Goal: Task Accomplishment & Management: Manage account settings

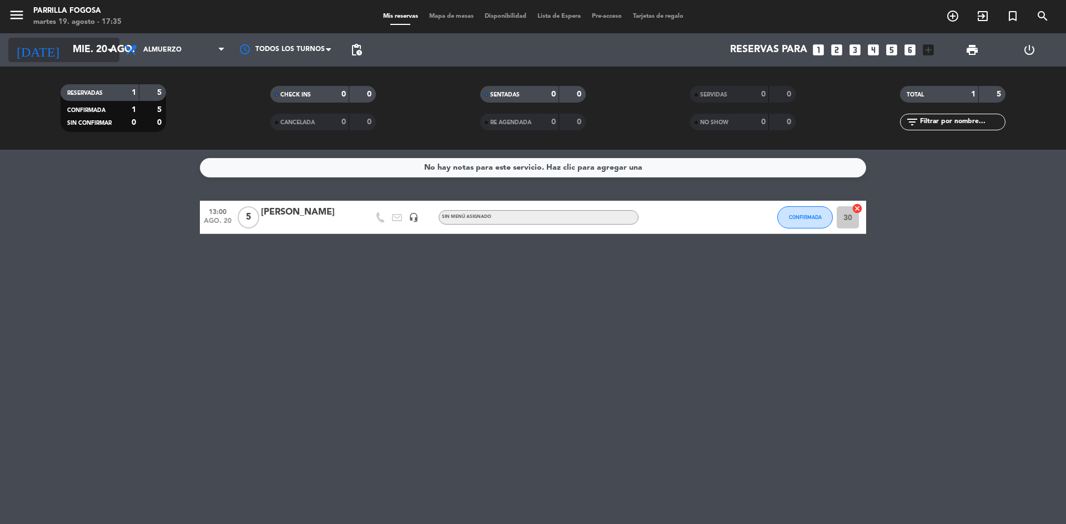
click at [95, 50] on input "mié. 20 ago." at bounding box center [131, 50] width 129 height 22
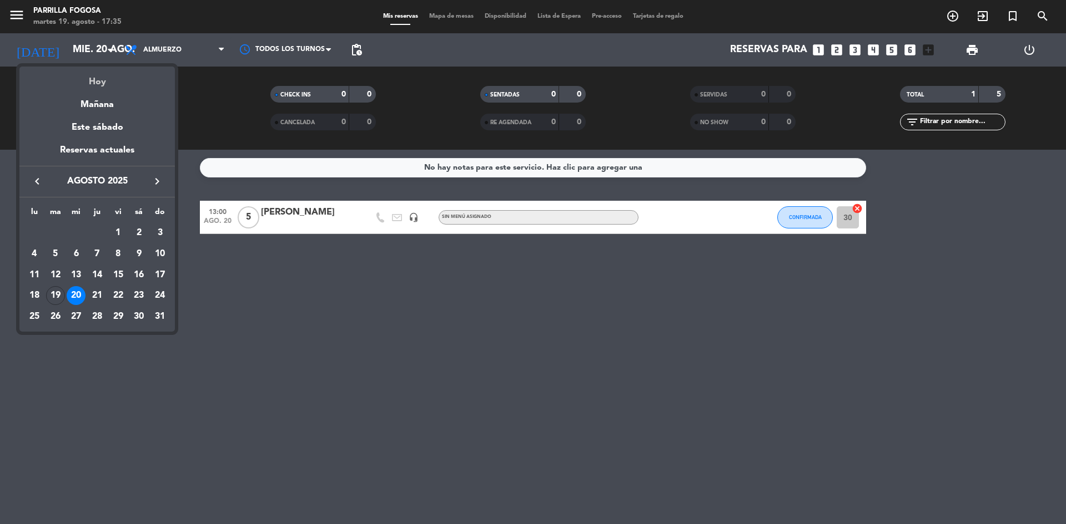
click at [99, 84] on div "Hoy" at bounding box center [96, 78] width 155 height 23
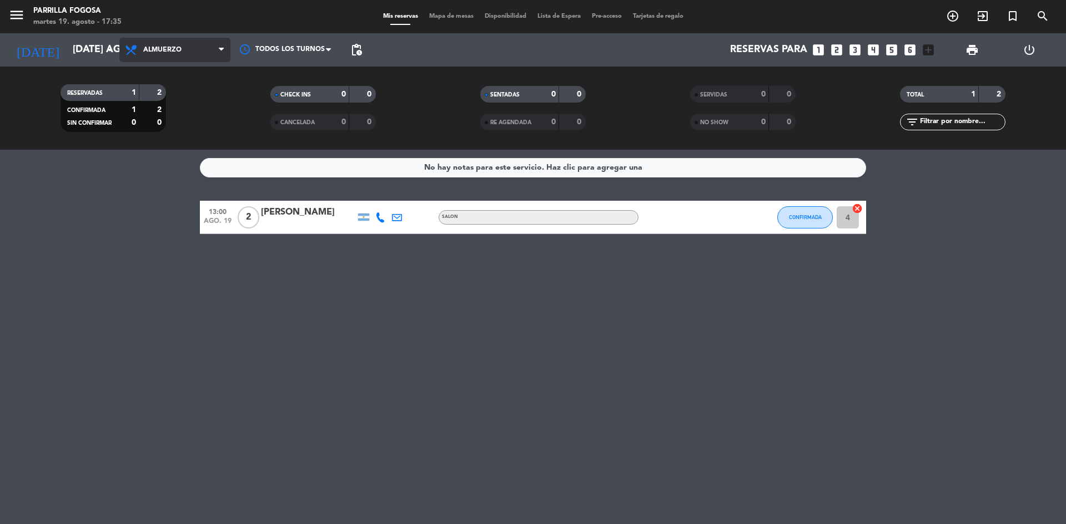
click at [140, 49] on icon at bounding box center [132, 49] width 16 height 13
click at [154, 124] on div "menu [PERSON_NAME] Fogosa martes 19. agosto - 17:35 Mis reservas Mapa de mesas …" at bounding box center [533, 75] width 1066 height 150
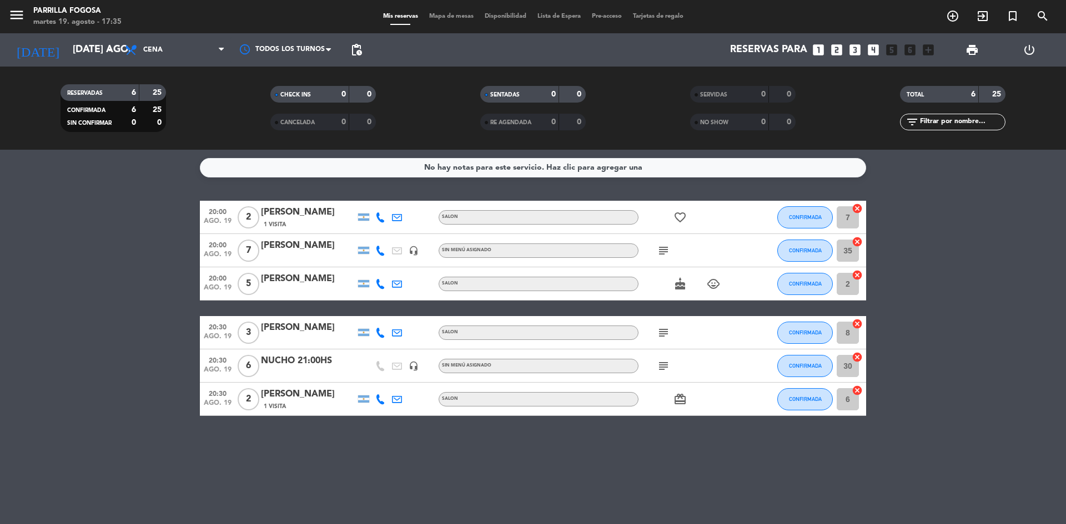
click at [300, 358] on div "NUCHO 21:00HS" at bounding box center [308, 361] width 94 height 14
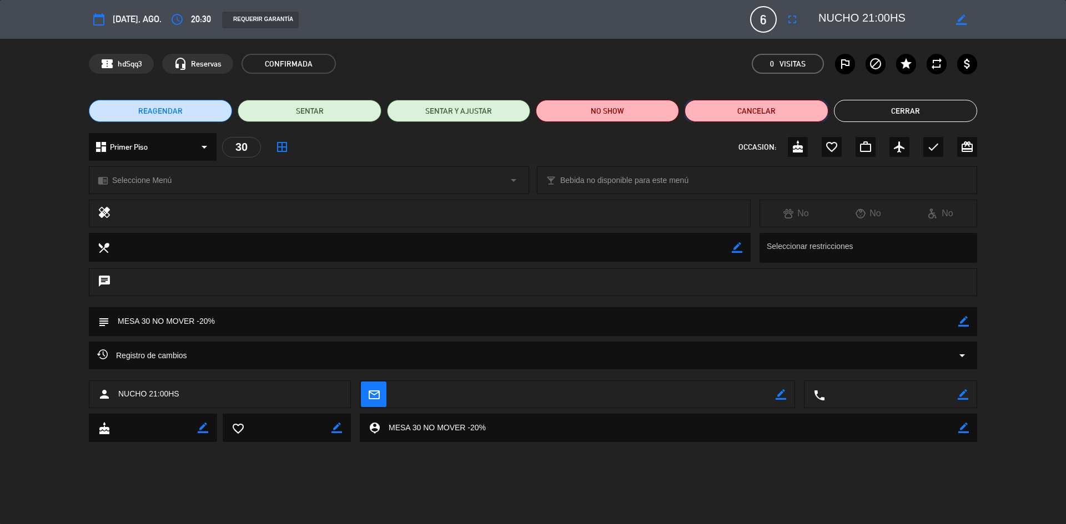
click at [813, 108] on button "Cancelar" at bounding box center [755, 111] width 143 height 22
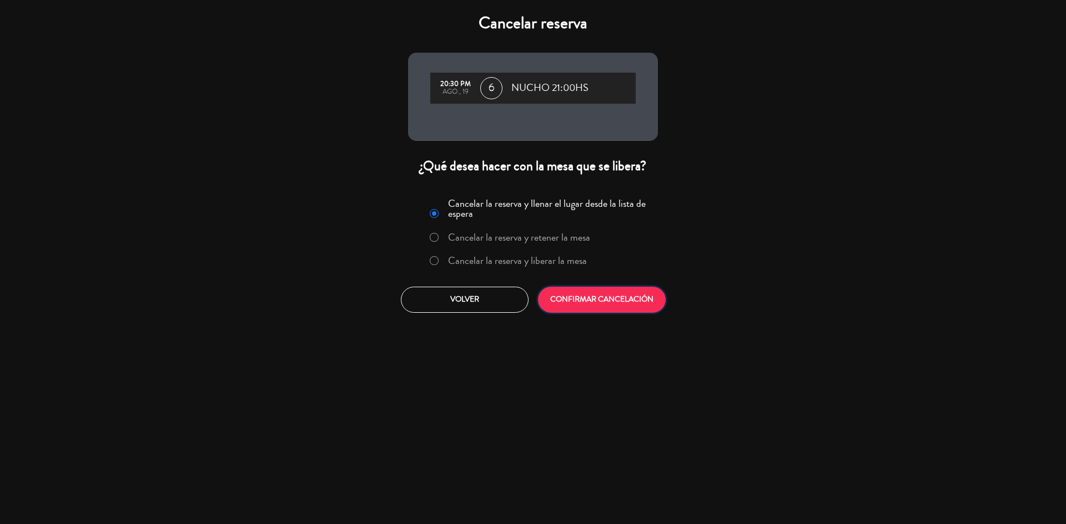
click at [585, 294] on button "CONFIRMAR CANCELACIÓN" at bounding box center [602, 300] width 128 height 26
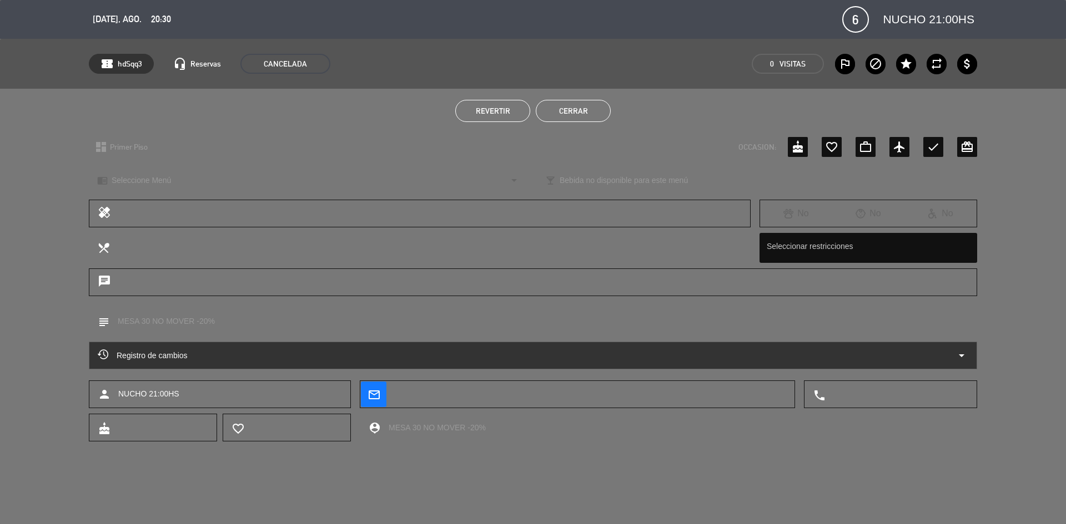
click at [566, 106] on button "Cerrar" at bounding box center [573, 111] width 75 height 22
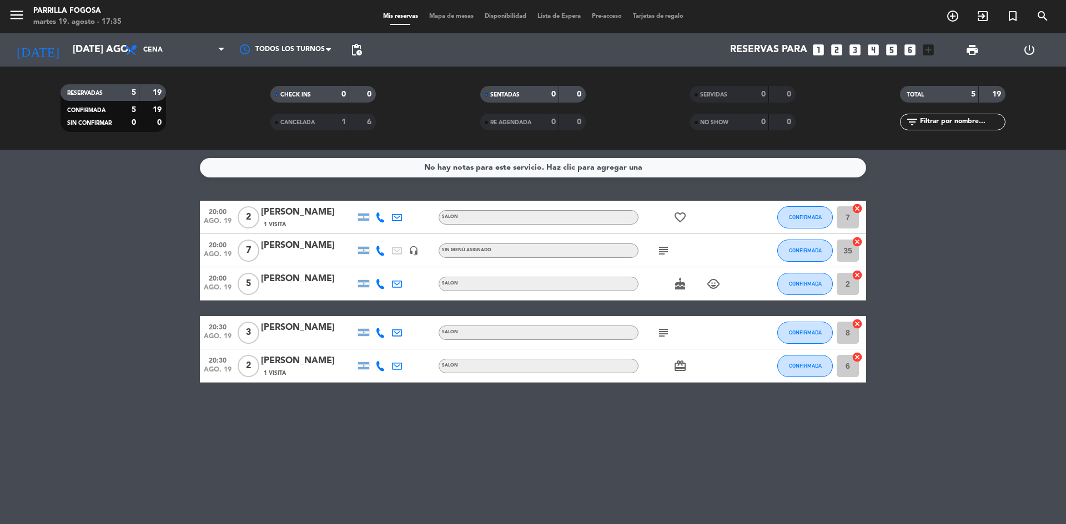
click at [144, 375] on bookings-row "20:00 ago. 19 2 [PERSON_NAME] 1 Visita SALON favorite_border CONFIRMADA 7 cance…" at bounding box center [533, 292] width 1066 height 182
click at [666, 246] on icon "subject" at bounding box center [663, 250] width 13 height 13
click at [79, 337] on bookings-row "20:00 ago. 19 2 [PERSON_NAME] 1 Visita SALON favorite_border CONFIRMADA 7 cance…" at bounding box center [533, 292] width 1066 height 182
click at [680, 277] on icon "cake" at bounding box center [679, 283] width 13 height 13
click at [723, 286] on div "cake CUMPLEAÑOS child_care" at bounding box center [688, 283] width 100 height 33
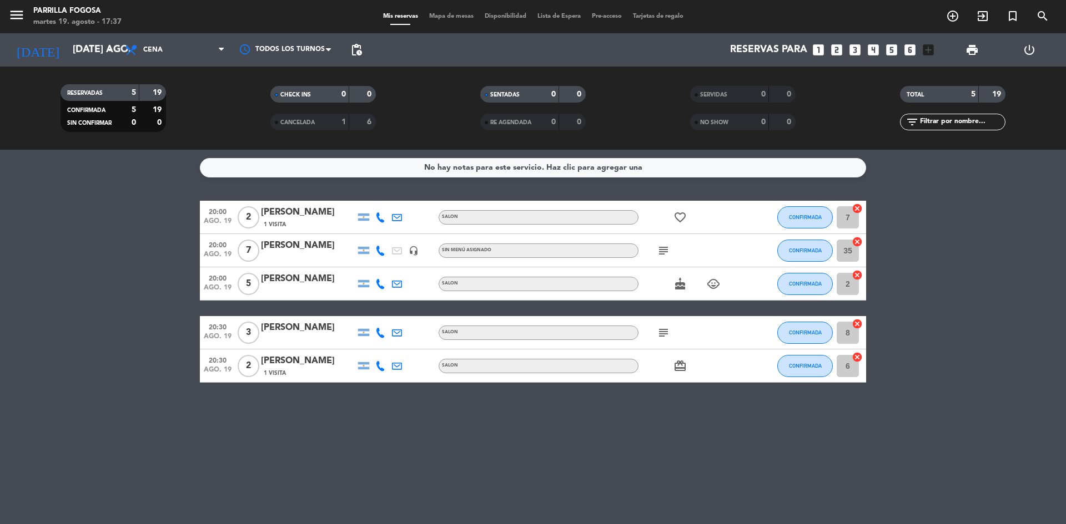
click at [716, 285] on icon "child_care" at bounding box center [712, 283] width 13 height 13
click at [96, 48] on input "[DATE] ago." at bounding box center [131, 50] width 129 height 22
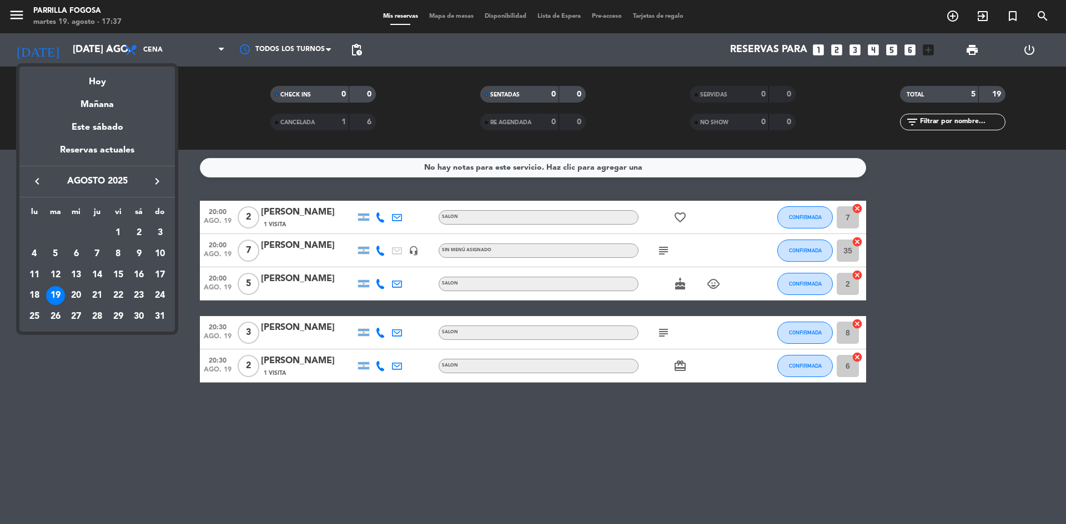
click at [201, 133] on div at bounding box center [533, 262] width 1066 height 524
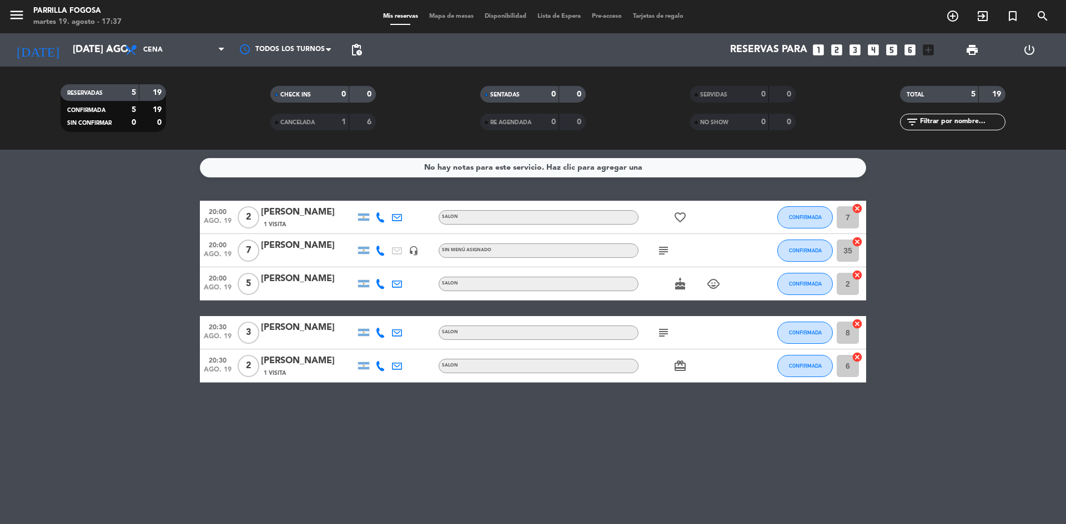
click at [484, 302] on div "20:00 ago. 19 2 [PERSON_NAME] 1 Visita SALON favorite_border CONFIRMADA 7 cance…" at bounding box center [533, 292] width 666 height 182
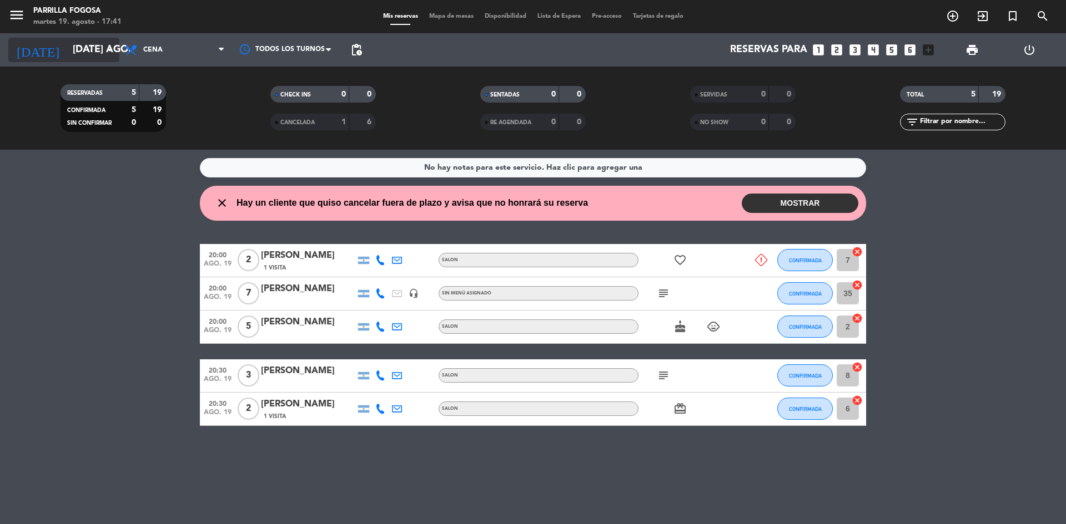
click at [76, 57] on input "[DATE] ago." at bounding box center [131, 50] width 129 height 22
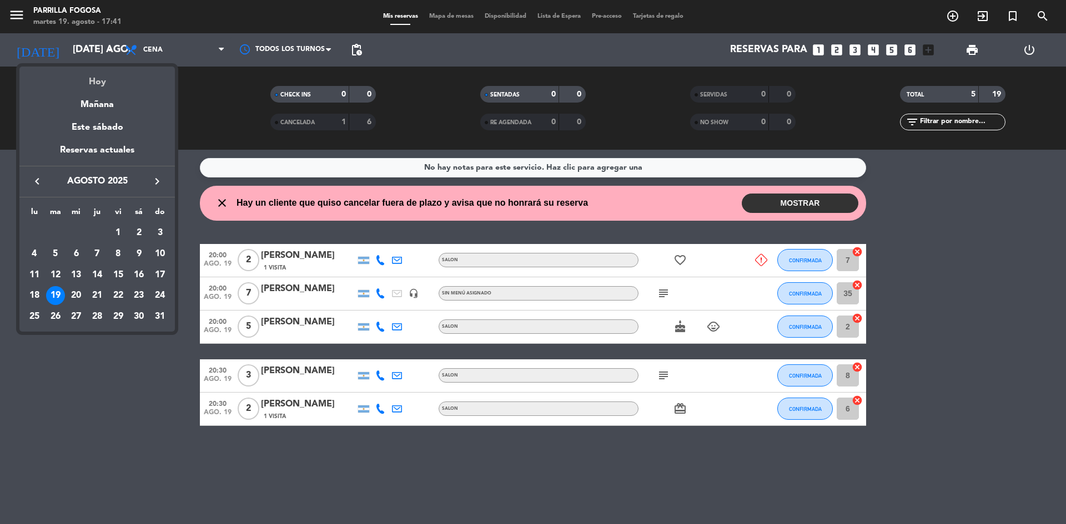
click at [78, 87] on div "Hoy" at bounding box center [96, 78] width 155 height 23
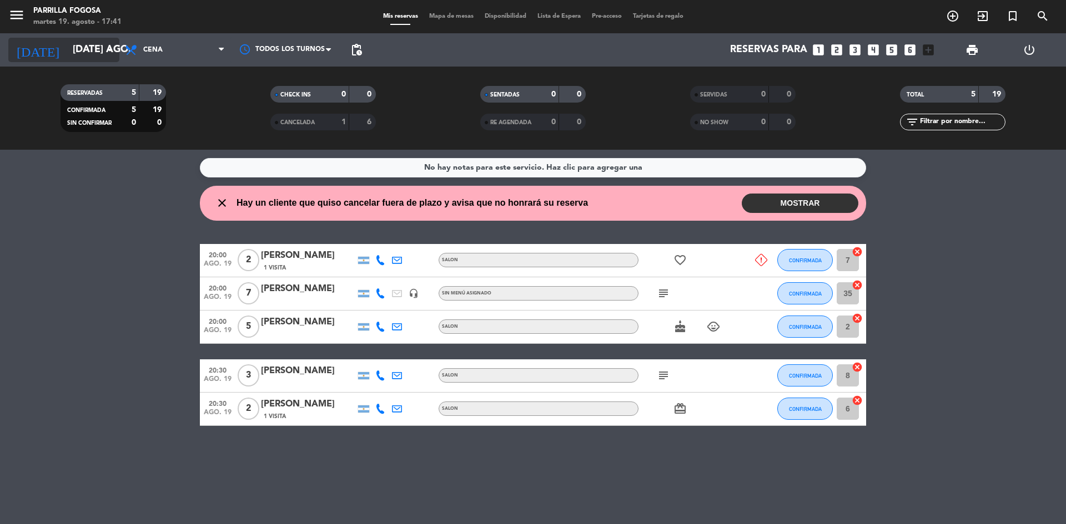
click at [84, 48] on input "[DATE] ago." at bounding box center [131, 50] width 129 height 22
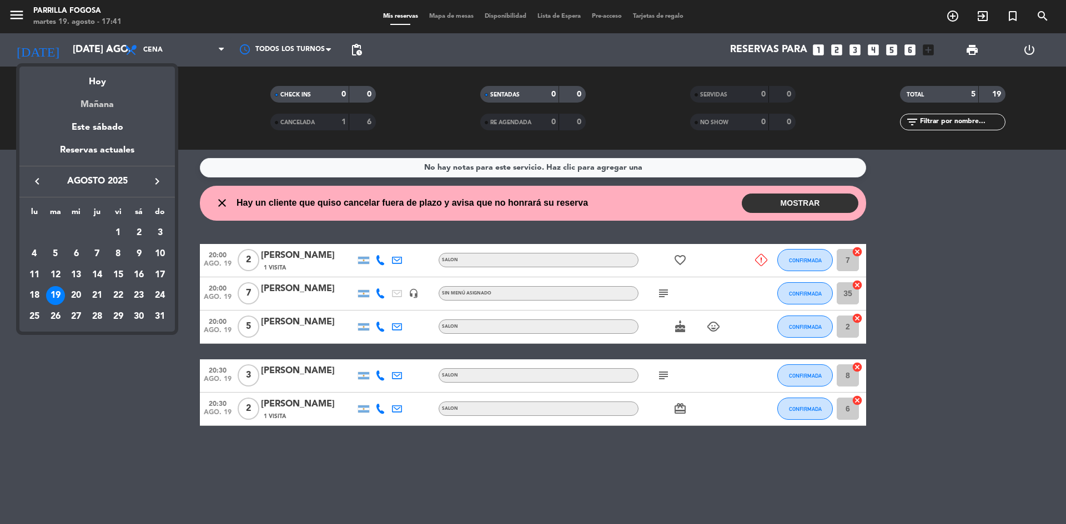
click at [74, 101] on div "Mañana" at bounding box center [96, 100] width 155 height 23
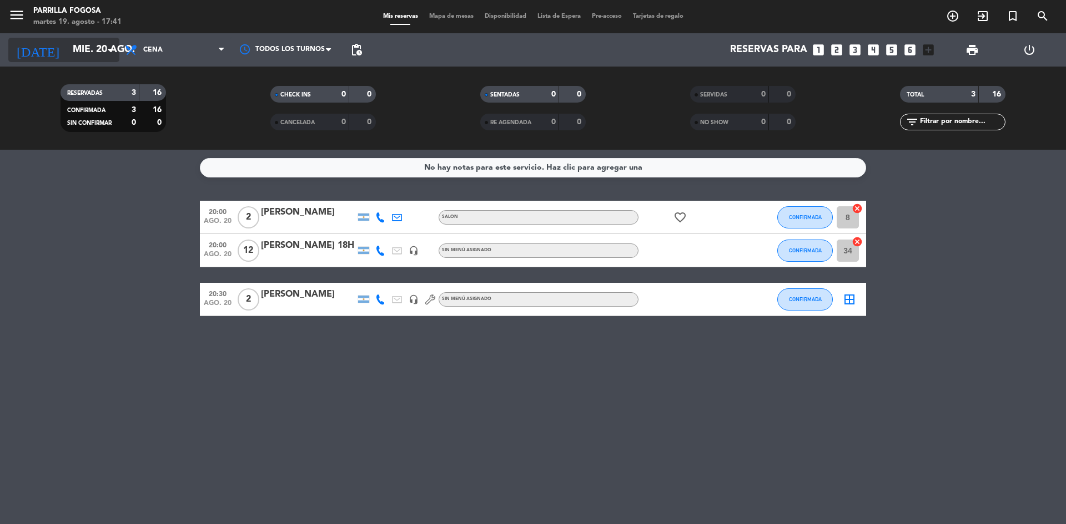
click at [83, 54] on input "mié. 20 ago." at bounding box center [131, 50] width 129 height 22
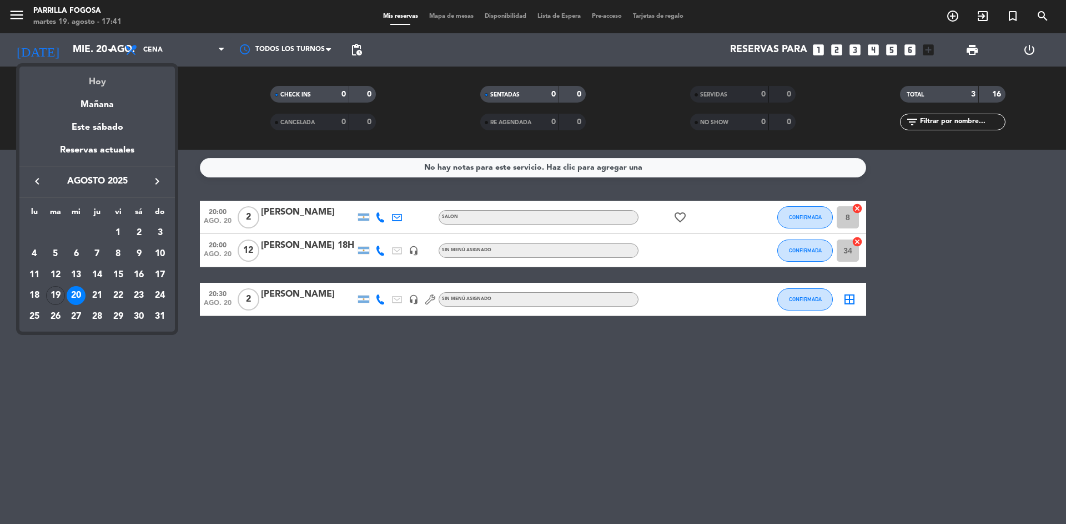
click at [72, 80] on div "Hoy" at bounding box center [96, 78] width 155 height 23
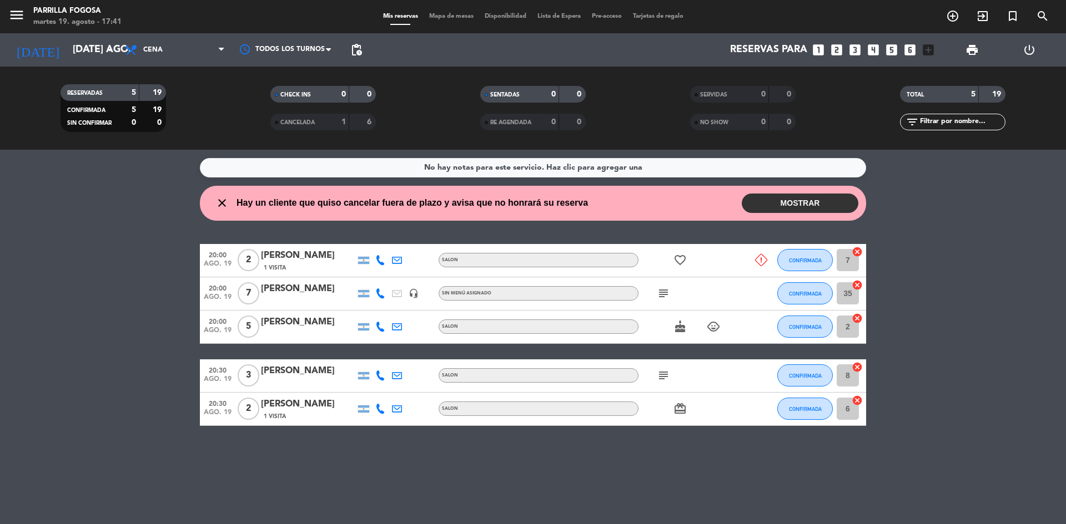
click at [776, 204] on button "MOSTRAR" at bounding box center [799, 203] width 117 height 19
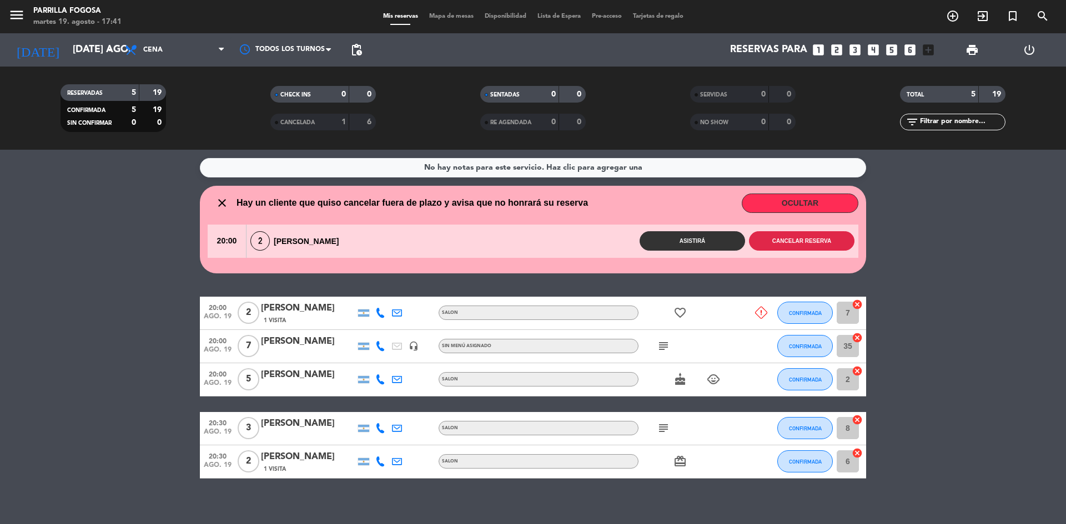
click at [790, 239] on button "Cancelar reserva" at bounding box center [801, 240] width 105 height 19
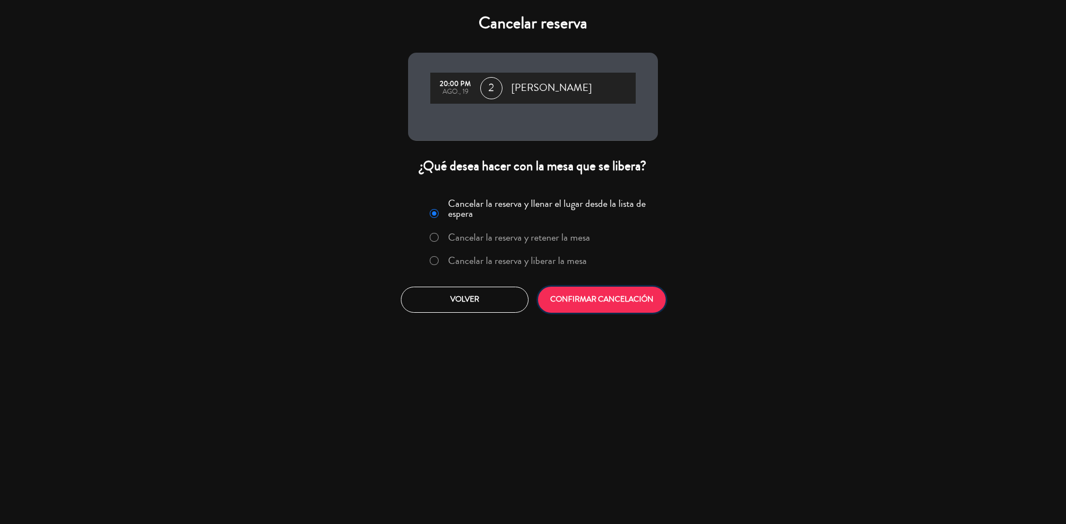
click at [569, 296] on button "CONFIRMAR CANCELACIÓN" at bounding box center [602, 300] width 128 height 26
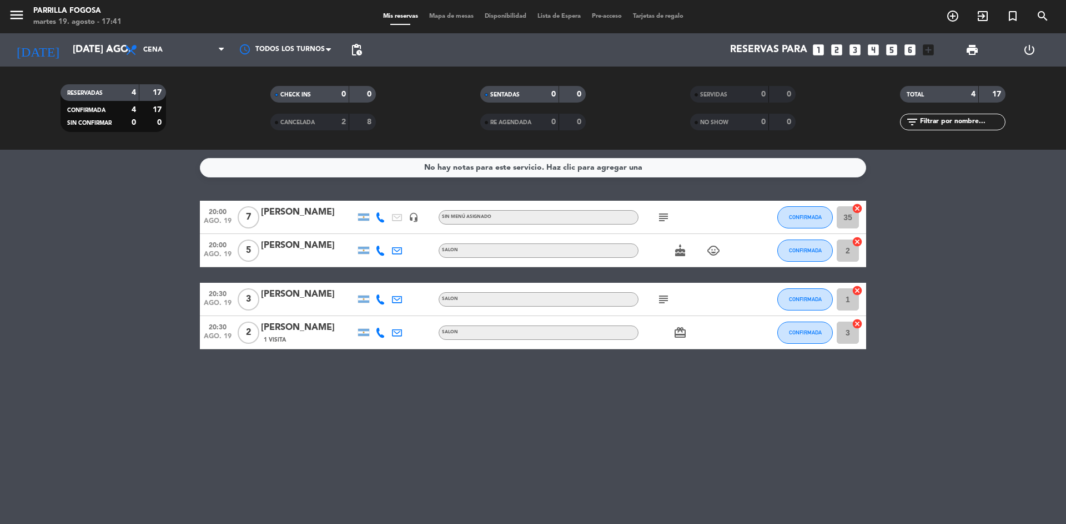
click at [78, 280] on bookings-row "20:00 ago. 19 7 [PERSON_NAME] headset_mic Sin menú asignado subject CONFIRMADA …" at bounding box center [533, 275] width 1066 height 149
click at [81, 266] on bookings-row "20:00 ago. 19 7 [PERSON_NAME] headset_mic Sin menú asignado subject CONFIRMADA …" at bounding box center [533, 275] width 1066 height 149
click at [658, 216] on icon "subject" at bounding box center [663, 217] width 13 height 13
click at [583, 388] on div "No hay notas para este servicio. Haz clic para agregar una 20:00 ago. 19 7 [PER…" at bounding box center [533, 337] width 1066 height 375
click at [658, 301] on icon "subject" at bounding box center [663, 299] width 13 height 13
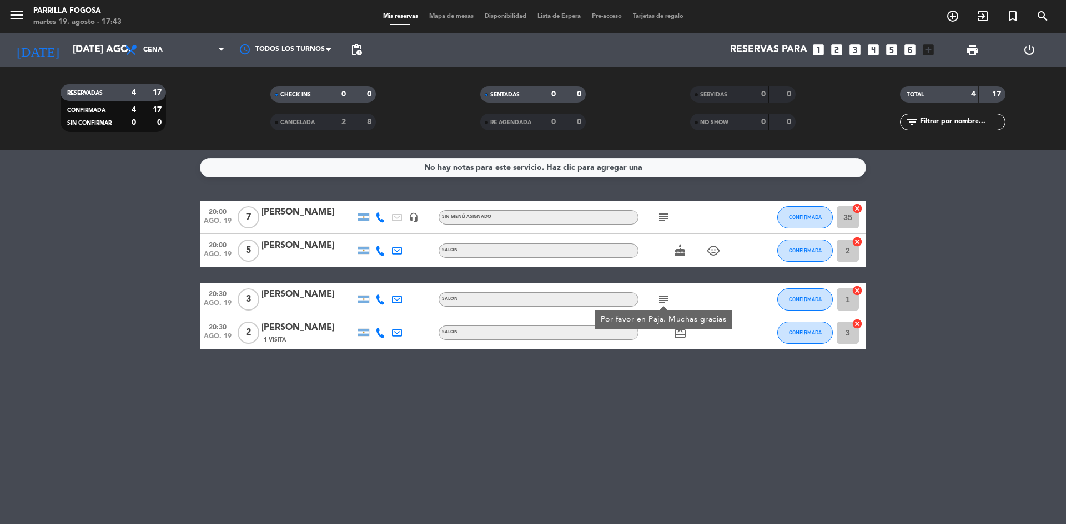
click at [518, 275] on div "20:00 ago. 19 7 [PERSON_NAME] headset_mic Sin menú asignado subject CONFIRMADA …" at bounding box center [533, 275] width 666 height 149
drag, startPoint x: 670, startPoint y: 213, endPoint x: 665, endPoint y: 218, distance: 6.7
click at [669, 215] on span "subject" at bounding box center [663, 217] width 17 height 13
click at [665, 218] on icon "subject" at bounding box center [663, 217] width 13 height 13
click at [687, 263] on div "cake child_care" at bounding box center [688, 250] width 100 height 33
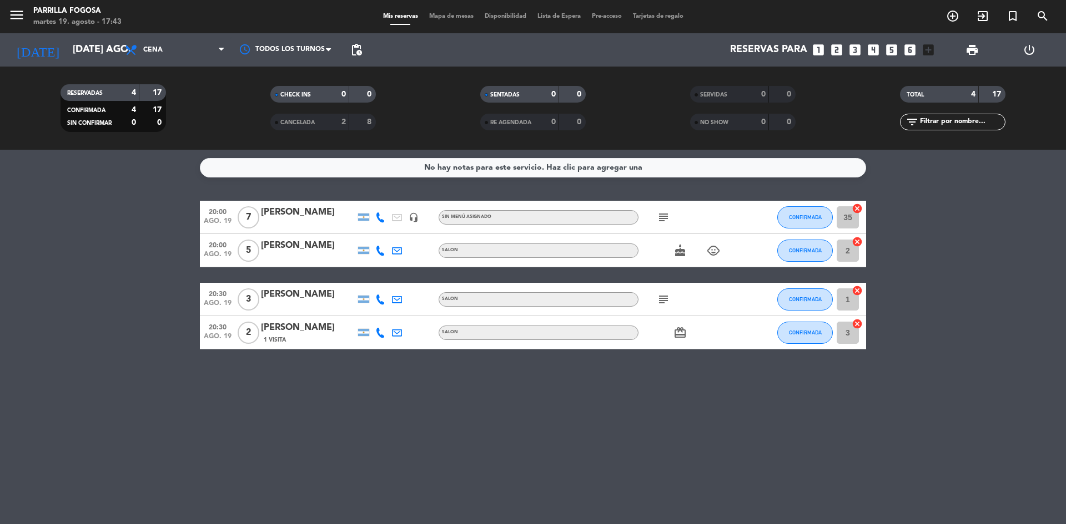
click at [681, 256] on icon "cake" at bounding box center [679, 250] width 13 height 13
click at [715, 250] on icon "child_care" at bounding box center [712, 250] width 13 height 13
click at [694, 184] on div "No hay notas para este servicio. Haz clic para agregar una 20:00 ago. 19 7 [PER…" at bounding box center [533, 337] width 1066 height 375
click at [665, 299] on icon "subject" at bounding box center [663, 299] width 13 height 13
click at [678, 335] on icon "card_giftcard" at bounding box center [679, 332] width 13 height 13
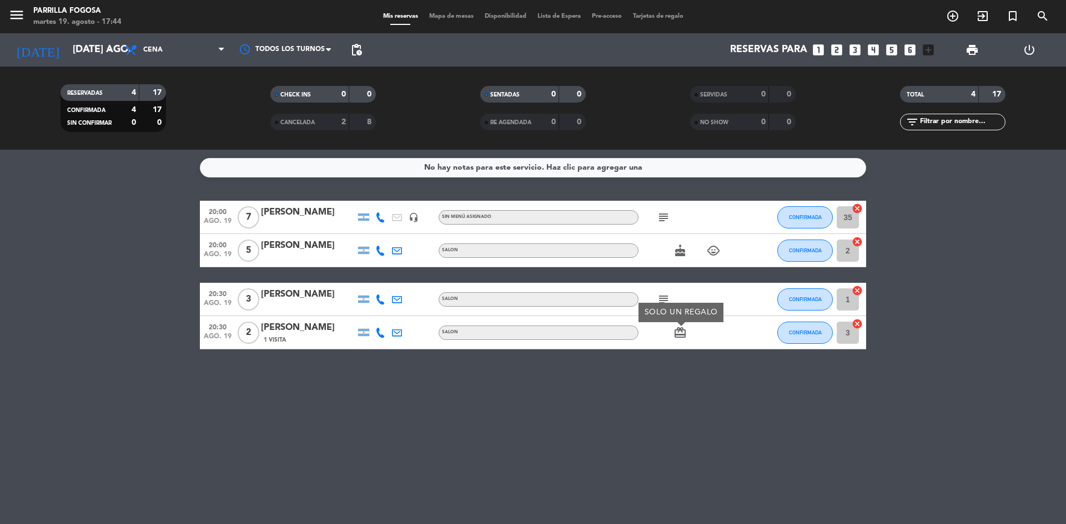
click at [664, 294] on icon "subject" at bounding box center [663, 299] width 13 height 13
click at [678, 267] on div "20:00 ago. 19 7 [PERSON_NAME] headset_mic Sin menú asignado subject CONFIRMADA …" at bounding box center [533, 275] width 666 height 149
click at [659, 205] on div "subject" at bounding box center [688, 217] width 100 height 33
click at [655, 210] on div "subject" at bounding box center [688, 217] width 100 height 33
click at [690, 364] on div "No hay notas para este servicio. Haz clic para agregar una 20:00 ago. 19 7 [PER…" at bounding box center [533, 337] width 1066 height 375
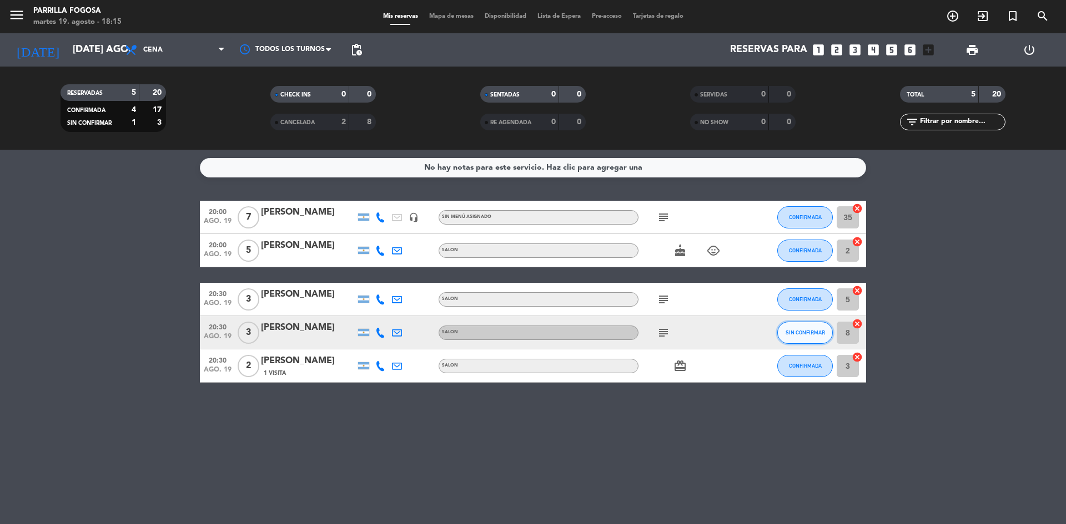
click at [819, 334] on span "SIN CONFIRMAR" at bounding box center [804, 333] width 39 height 6
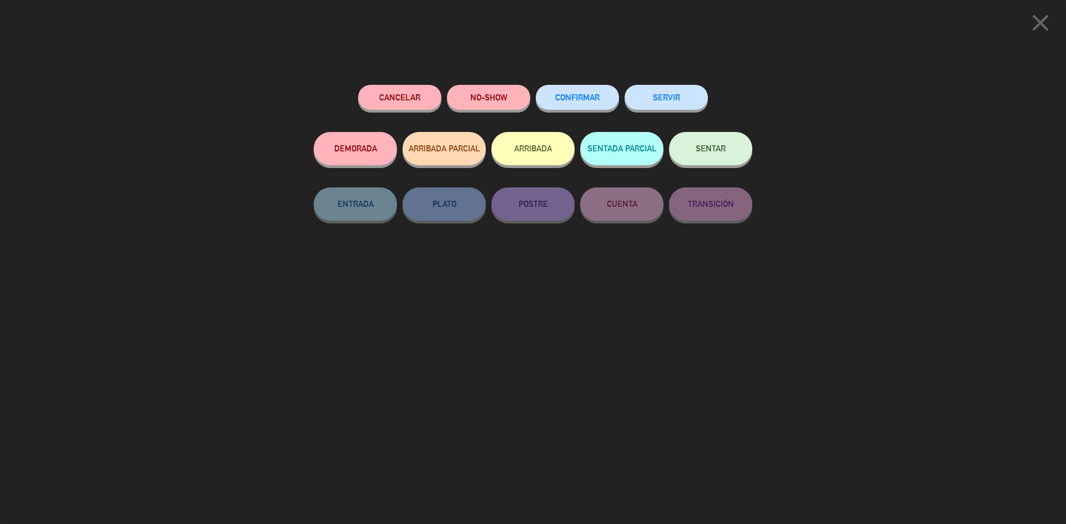
click at [570, 110] on div "CONFIRMAR" at bounding box center [577, 108] width 83 height 47
click at [568, 100] on span "CONFIRMAR" at bounding box center [577, 97] width 44 height 9
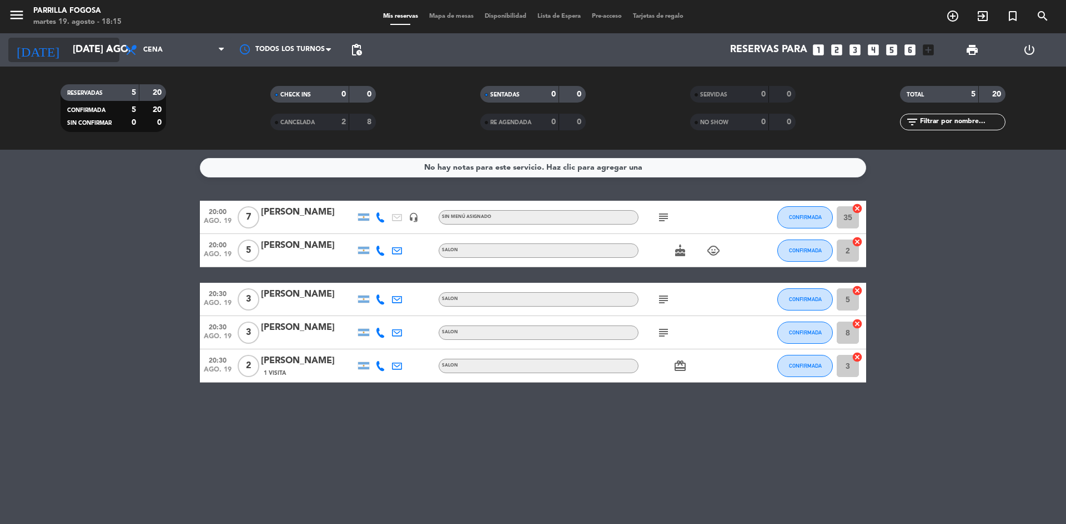
click at [81, 55] on input "[DATE] ago." at bounding box center [131, 50] width 129 height 22
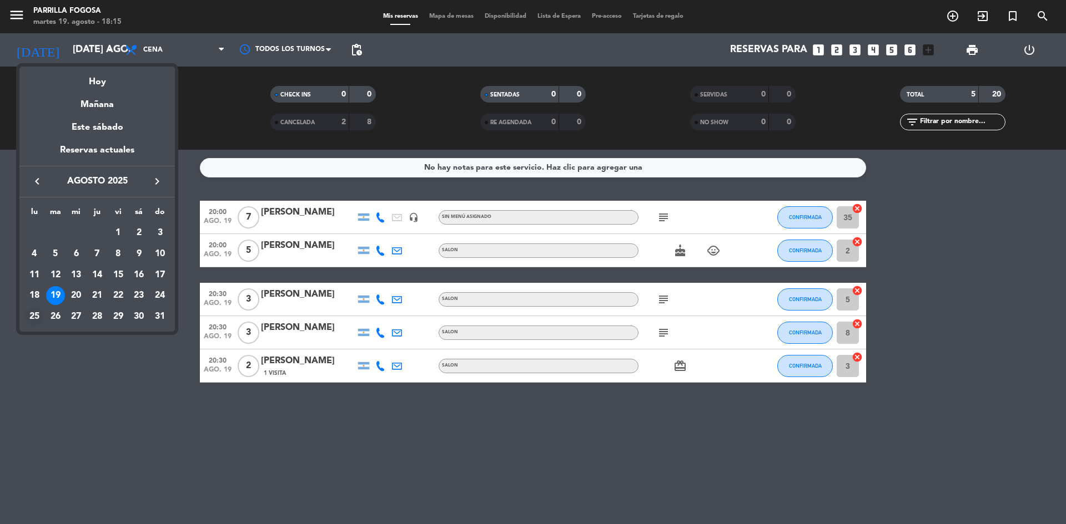
click at [36, 317] on div "25" at bounding box center [34, 316] width 19 height 19
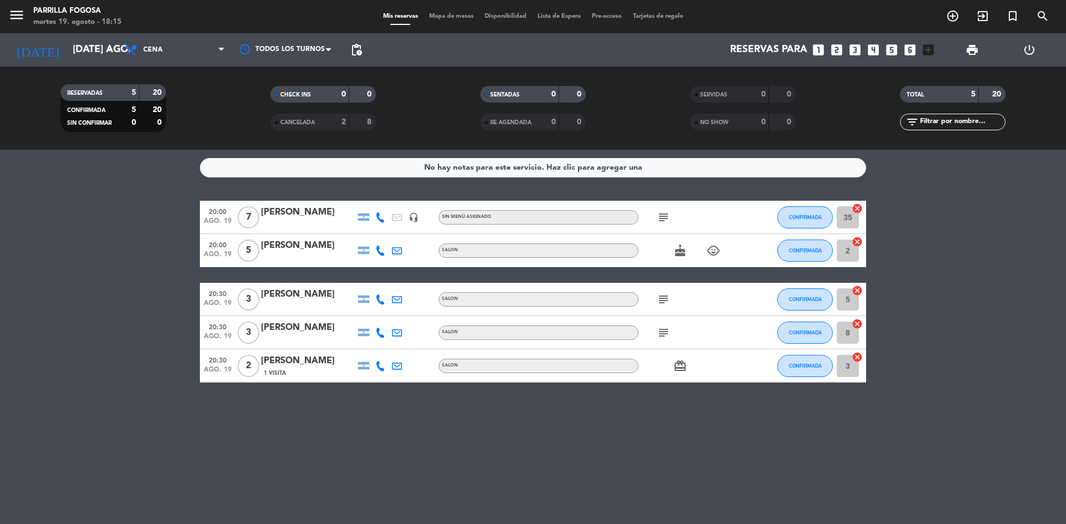
type input "lun. 25 ago."
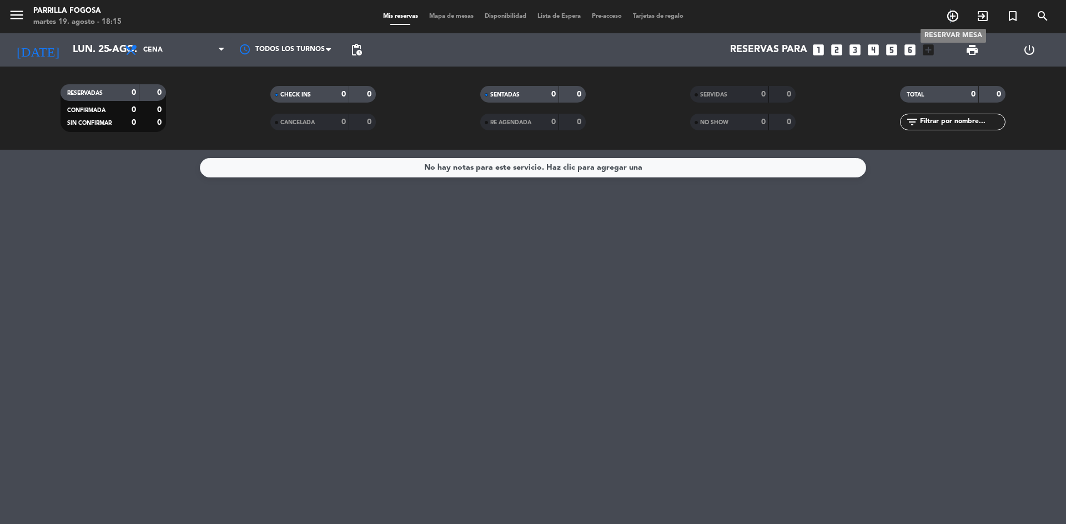
click at [951, 22] on icon "add_circle_outline" at bounding box center [952, 15] width 13 height 13
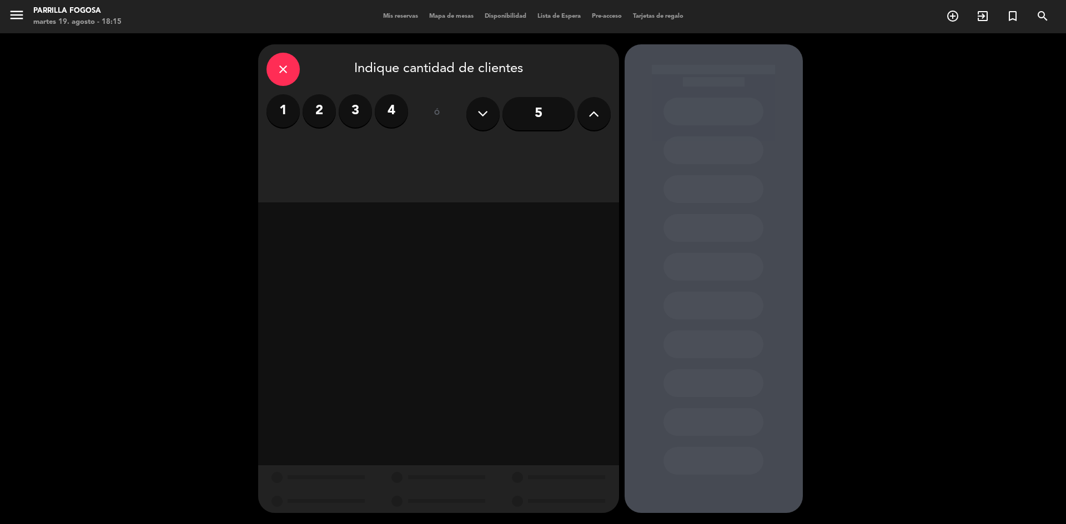
click at [590, 113] on icon at bounding box center [593, 113] width 11 height 17
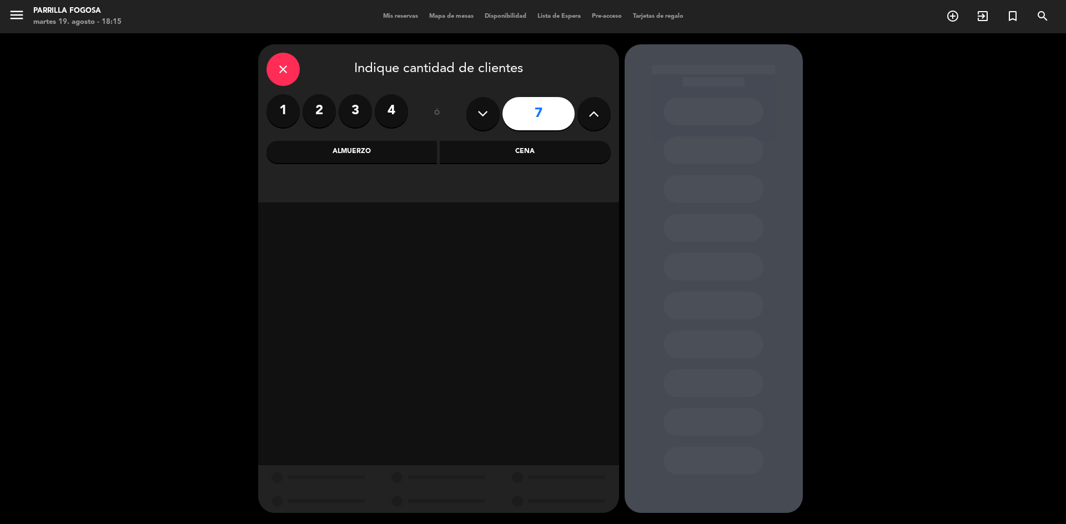
click at [590, 113] on icon at bounding box center [593, 113] width 11 height 17
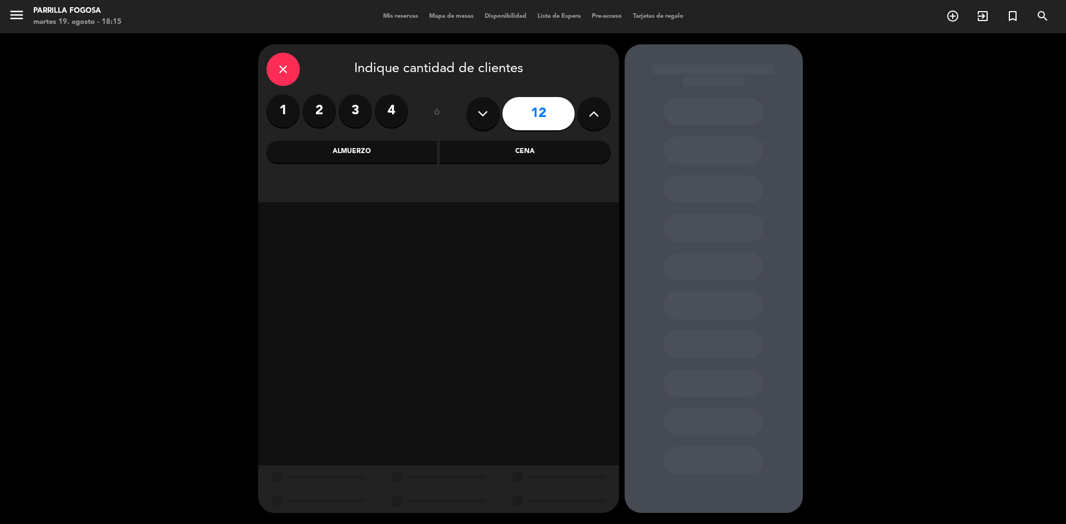
click at [590, 113] on icon at bounding box center [593, 113] width 11 height 17
click at [587, 114] on button at bounding box center [593, 113] width 33 height 33
click at [485, 122] on button at bounding box center [482, 113] width 33 height 33
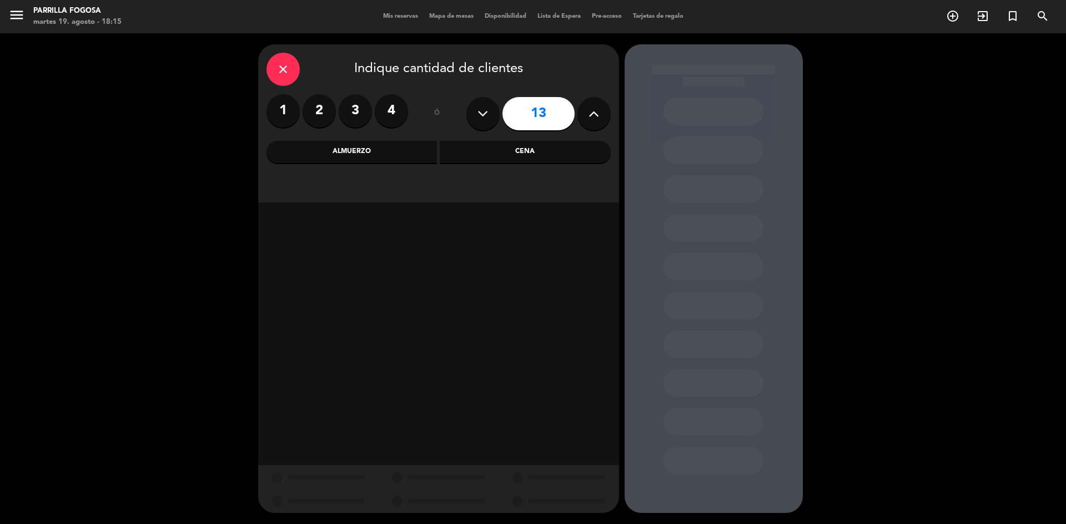
click at [485, 122] on button at bounding box center [482, 113] width 33 height 33
type input "12"
click at [502, 152] on div "Cena" at bounding box center [525, 152] width 171 height 22
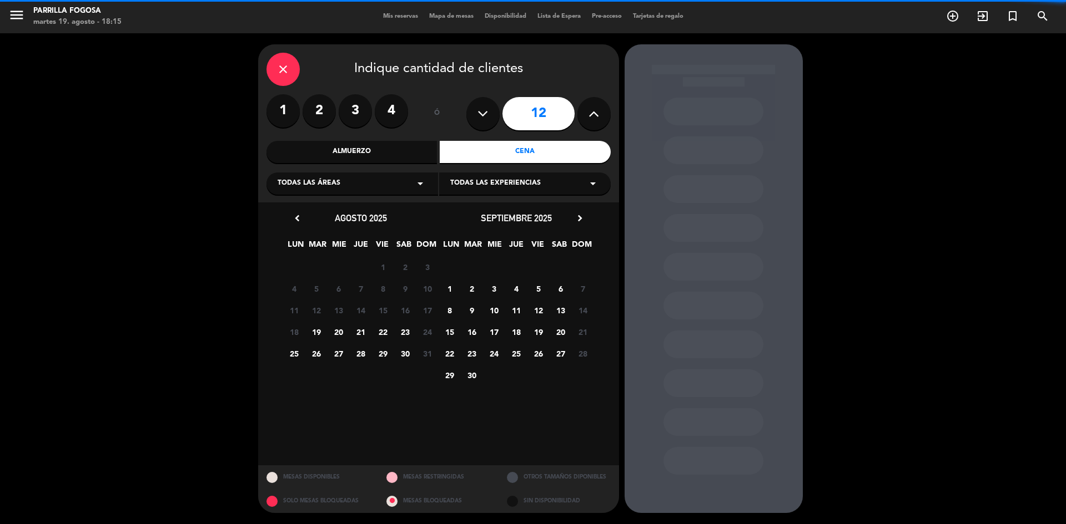
click at [397, 183] on div "Todas las áreas arrow_drop_down" at bounding box center [351, 184] width 171 height 22
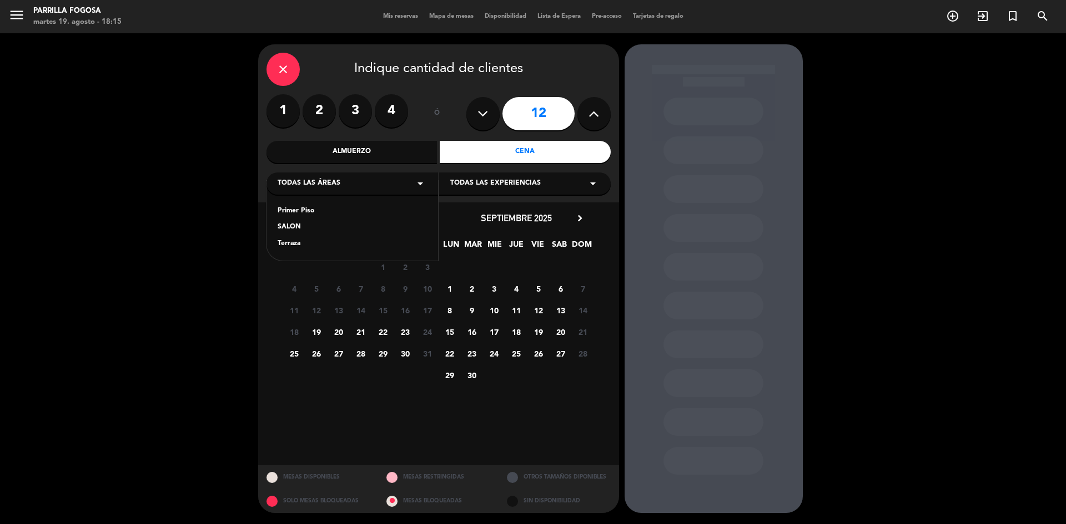
click at [300, 210] on div "Primer Piso" at bounding box center [351, 211] width 149 height 11
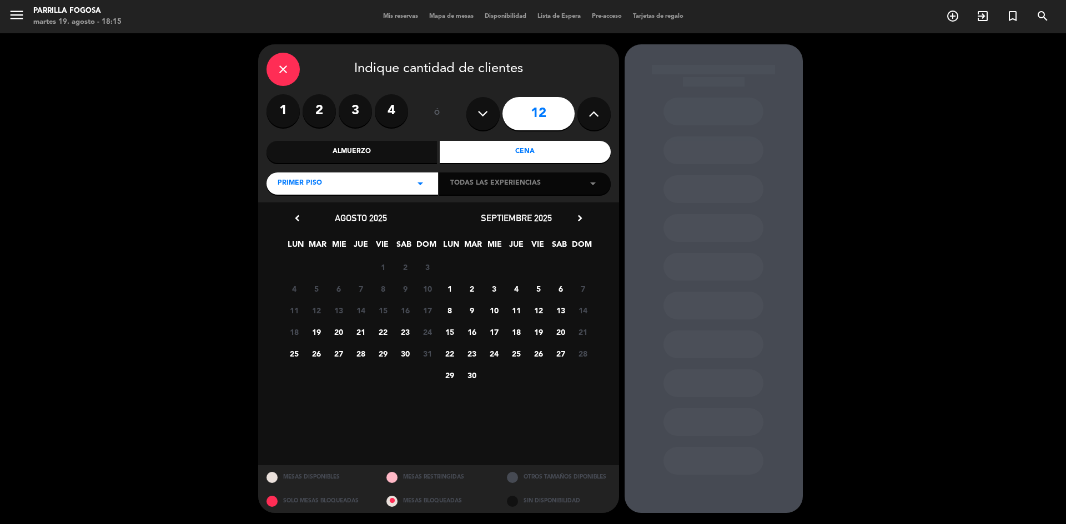
click at [294, 356] on span "25" at bounding box center [294, 354] width 18 height 18
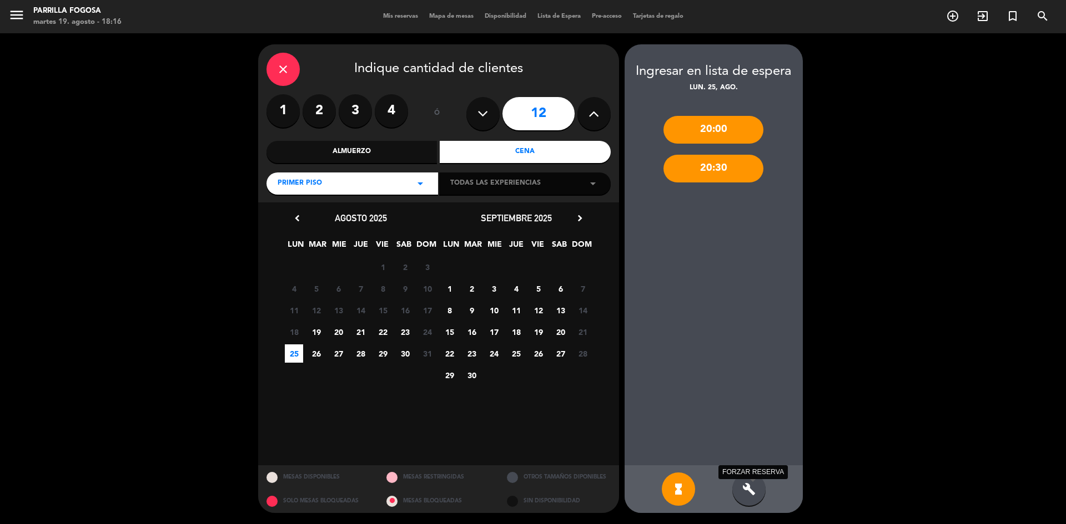
click at [740, 472] on div "hourglass_full build FORZAR RESERVA" at bounding box center [713, 490] width 178 height 48
click at [736, 164] on div "20:30" at bounding box center [713, 169] width 100 height 28
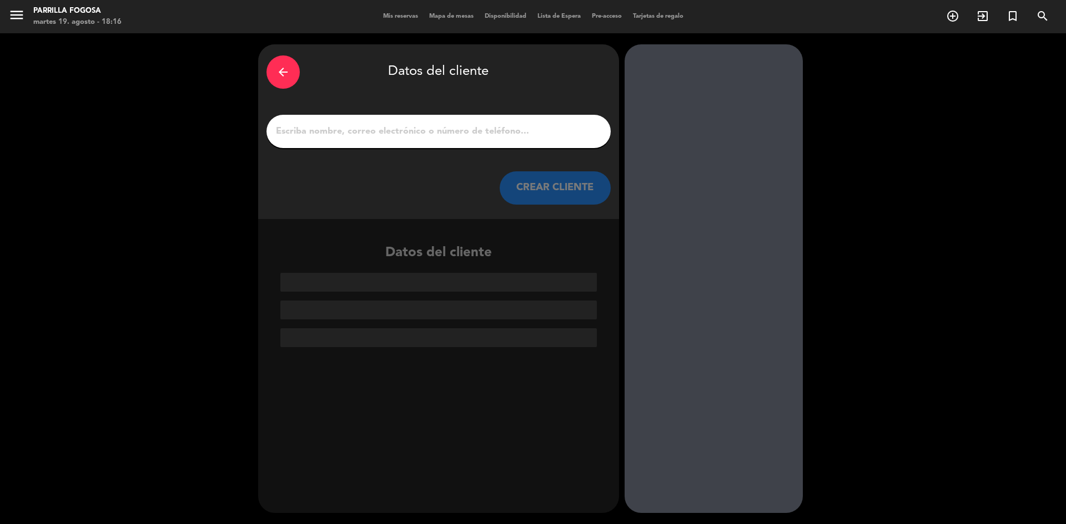
click at [332, 115] on div at bounding box center [438, 131] width 344 height 33
click at [334, 124] on input "1" at bounding box center [438, 132] width 327 height 16
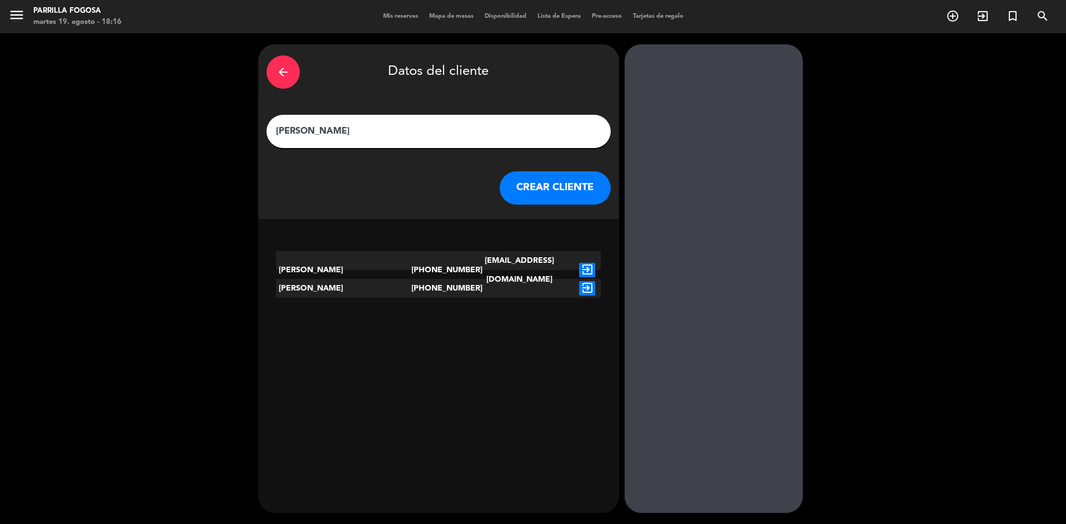
type input "[PERSON_NAME]"
click at [590, 263] on icon "exit_to_app" at bounding box center [587, 270] width 16 height 14
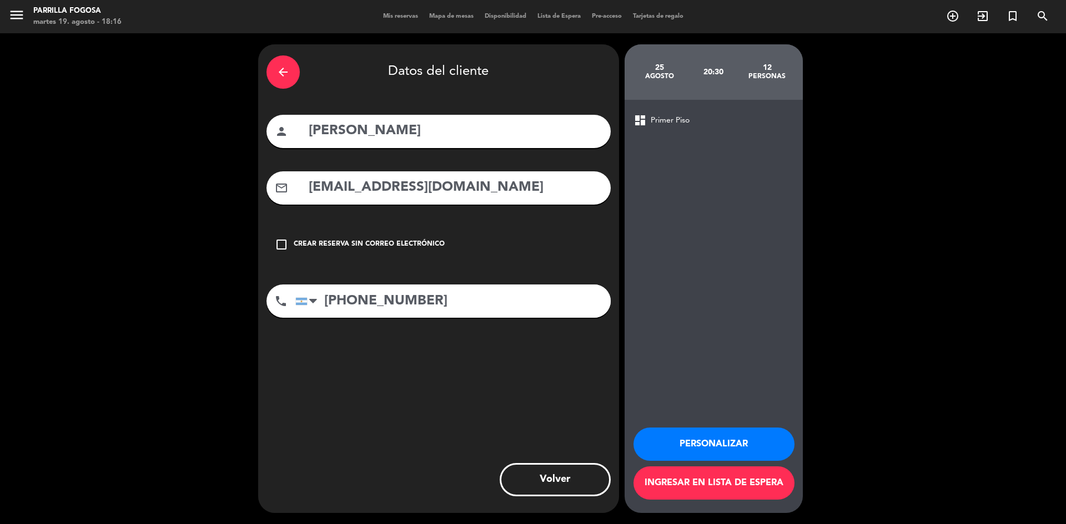
click at [758, 444] on button "Personalizar" at bounding box center [713, 444] width 161 height 33
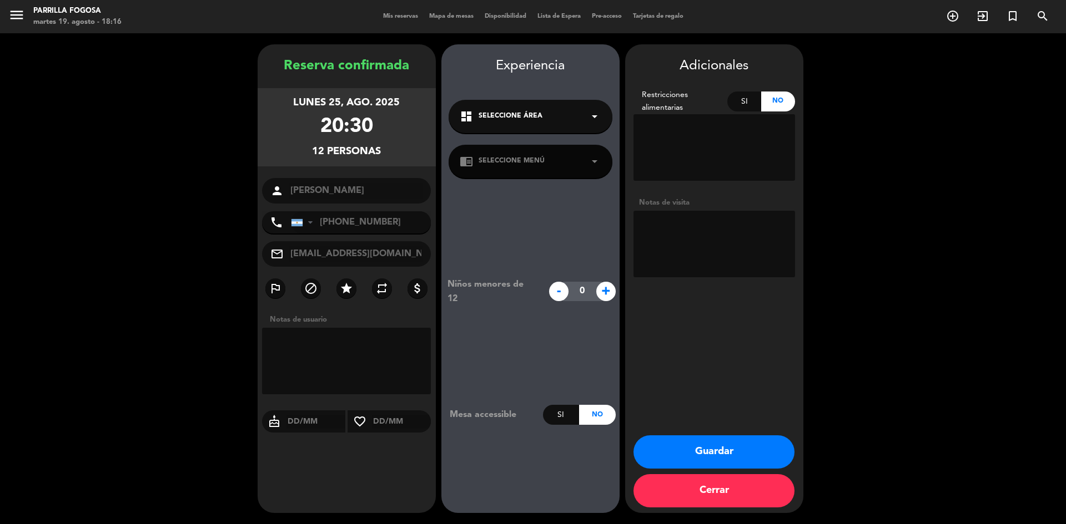
click at [679, 251] on textarea at bounding box center [713, 244] width 161 height 67
type textarea "1º PISO."
click at [720, 458] on button "Guardar" at bounding box center [713, 452] width 161 height 33
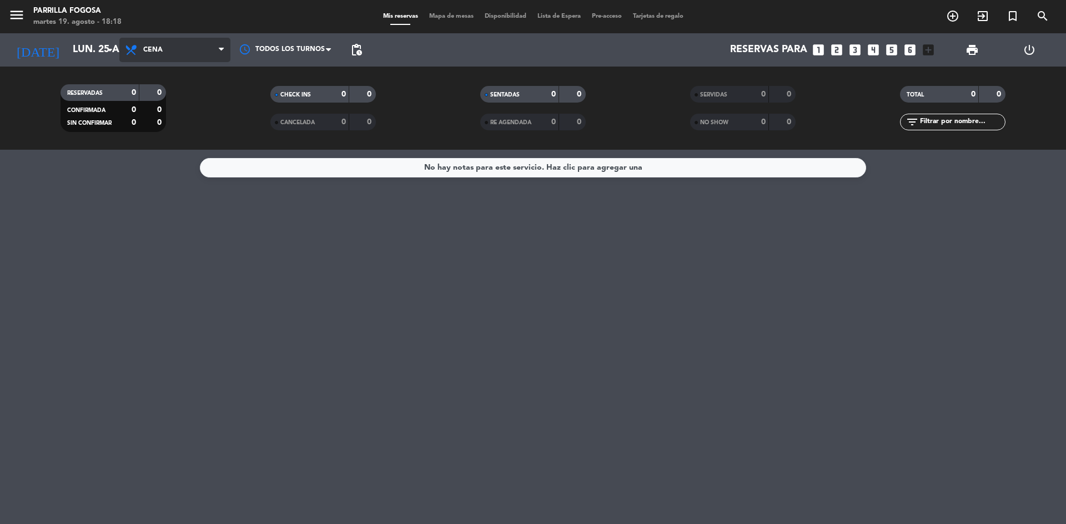
click at [152, 57] on span "Cena" at bounding box center [174, 50] width 111 height 24
click at [169, 100] on div "menu [PERSON_NAME] Fogosa martes 19. agosto - 18:18 Mis reservas Mapa de mesas …" at bounding box center [533, 75] width 1066 height 150
click at [164, 53] on span "Almuerzo" at bounding box center [162, 50] width 38 height 8
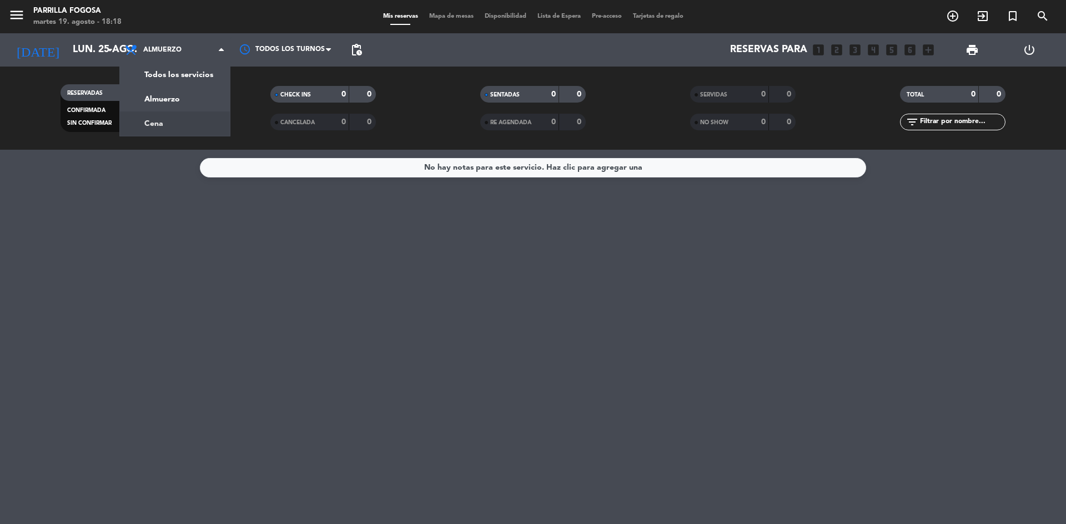
click at [182, 115] on div "menu [PERSON_NAME] Fogosa martes 19. agosto - 18:18 Mis reservas Mapa de mesas …" at bounding box center [533, 75] width 1066 height 150
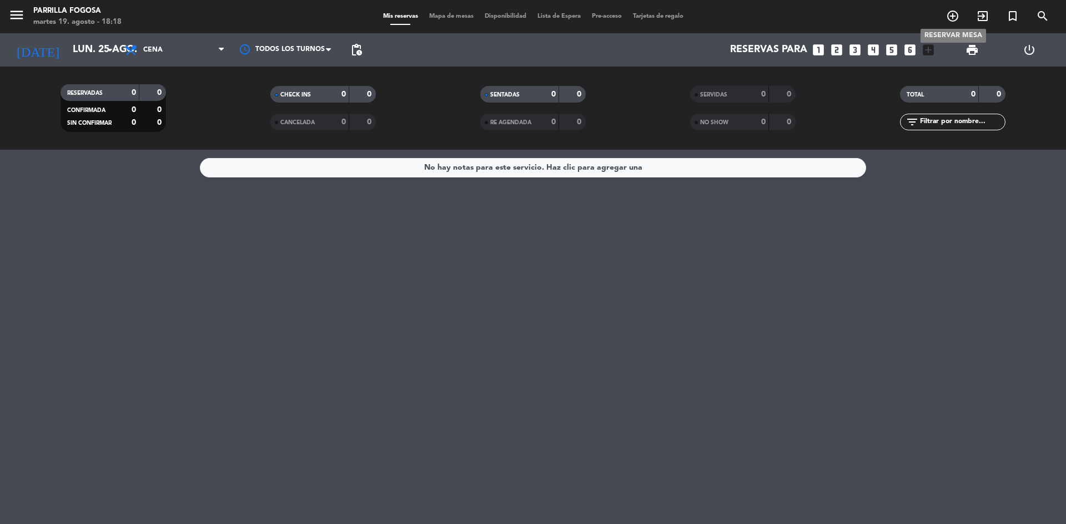
click at [958, 9] on span "add_circle_outline" at bounding box center [952, 16] width 30 height 19
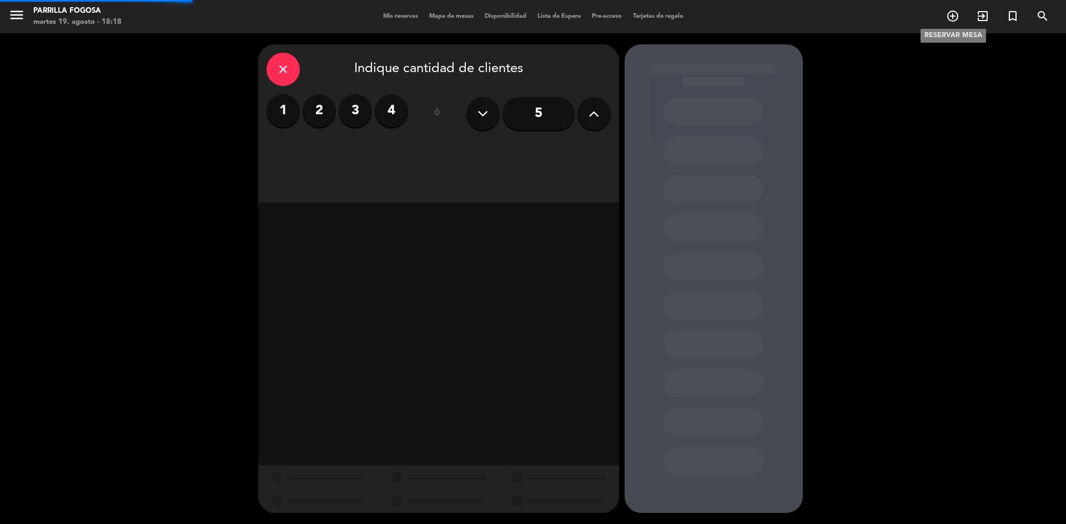
click at [953, 19] on icon "add_circle_outline" at bounding box center [952, 15] width 13 height 13
click at [599, 117] on icon at bounding box center [593, 113] width 11 height 17
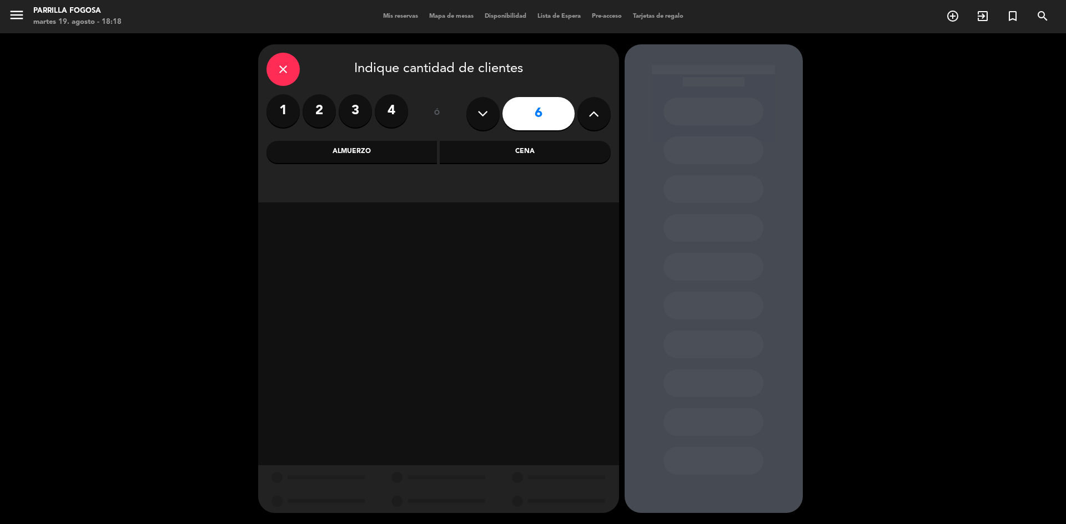
click at [599, 117] on icon at bounding box center [593, 113] width 11 height 17
click at [597, 115] on icon at bounding box center [593, 113] width 11 height 17
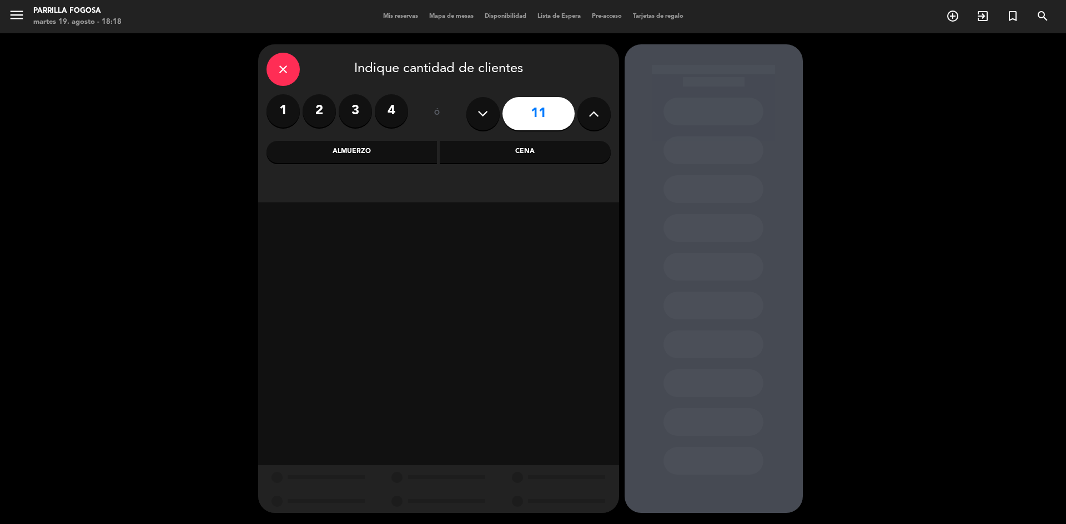
click at [595, 116] on icon at bounding box center [593, 113] width 11 height 17
type input "12"
click at [546, 144] on div "Cena" at bounding box center [525, 152] width 171 height 22
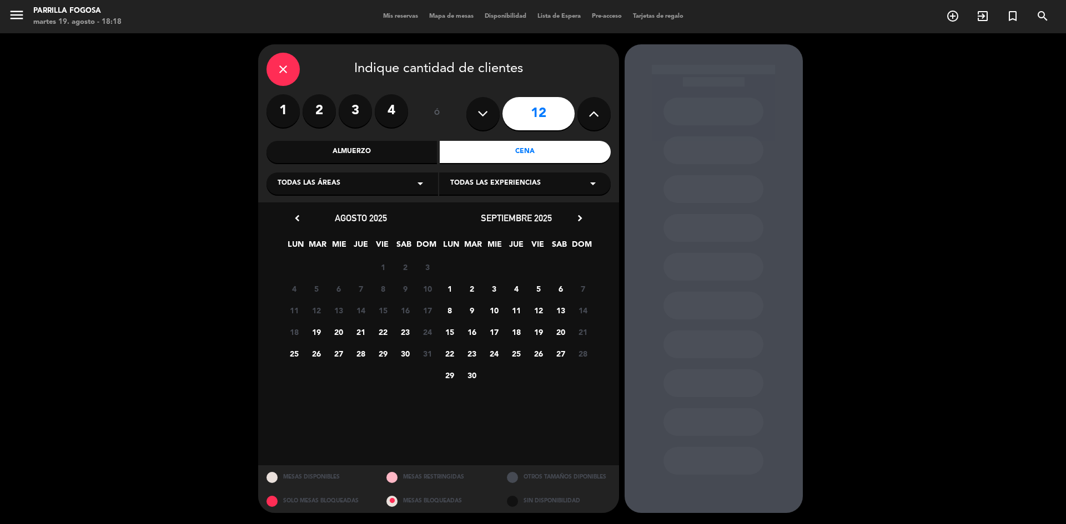
click at [287, 356] on span "25" at bounding box center [294, 354] width 18 height 18
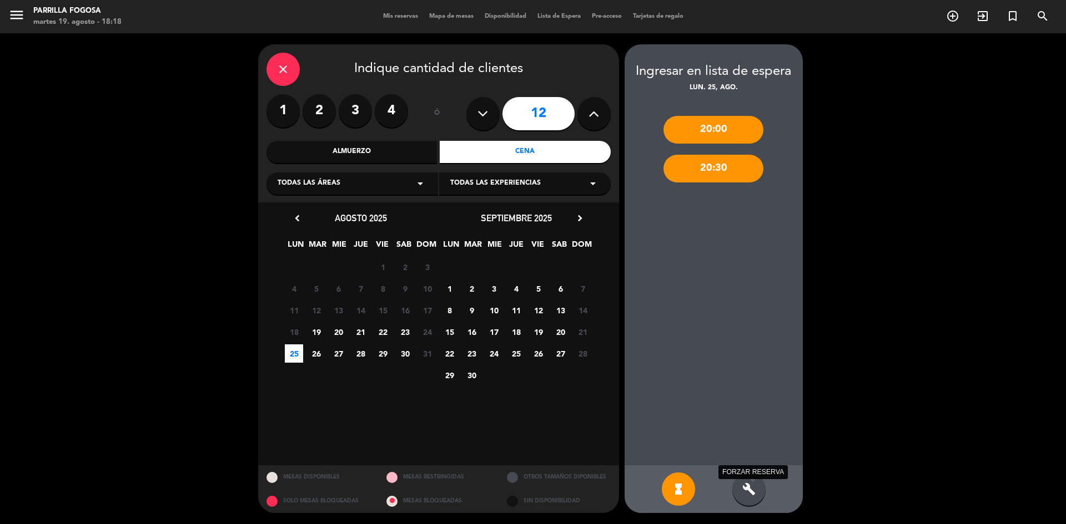
drag, startPoint x: 750, startPoint y: 488, endPoint x: 807, endPoint y: 264, distance: 232.1
click at [751, 487] on icon "build" at bounding box center [748, 489] width 13 height 13
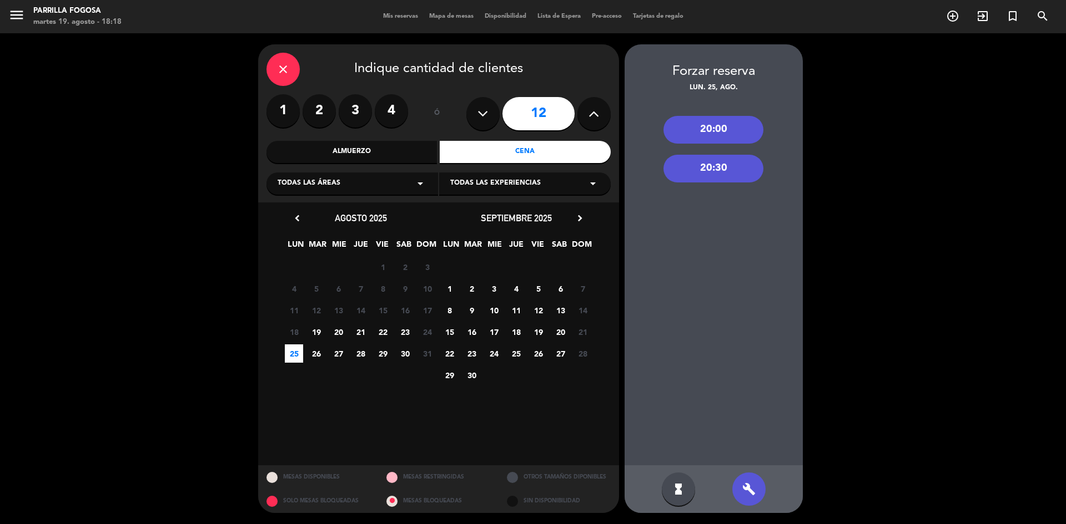
click at [715, 173] on div "20:30" at bounding box center [713, 169] width 100 height 28
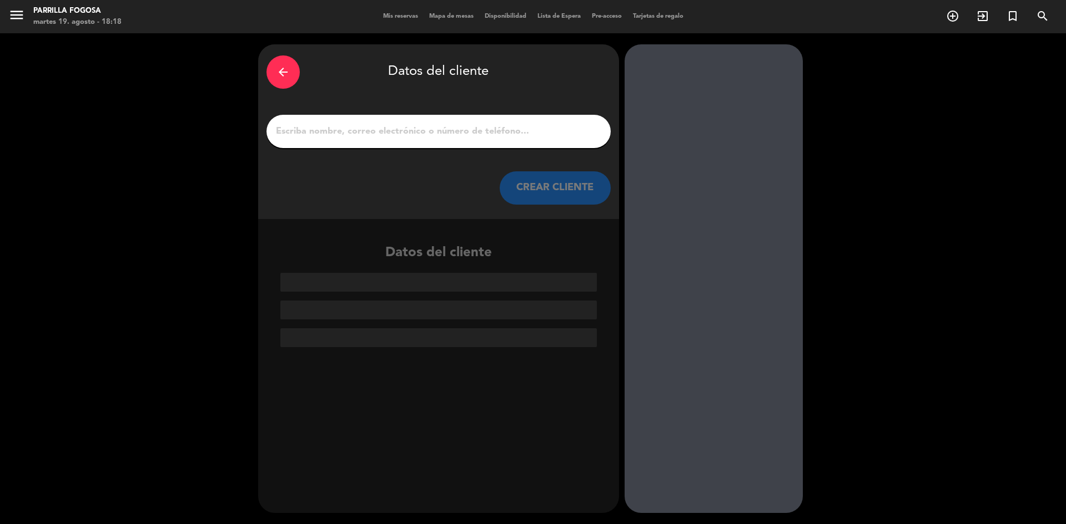
click at [383, 135] on input "1" at bounding box center [438, 132] width 327 height 16
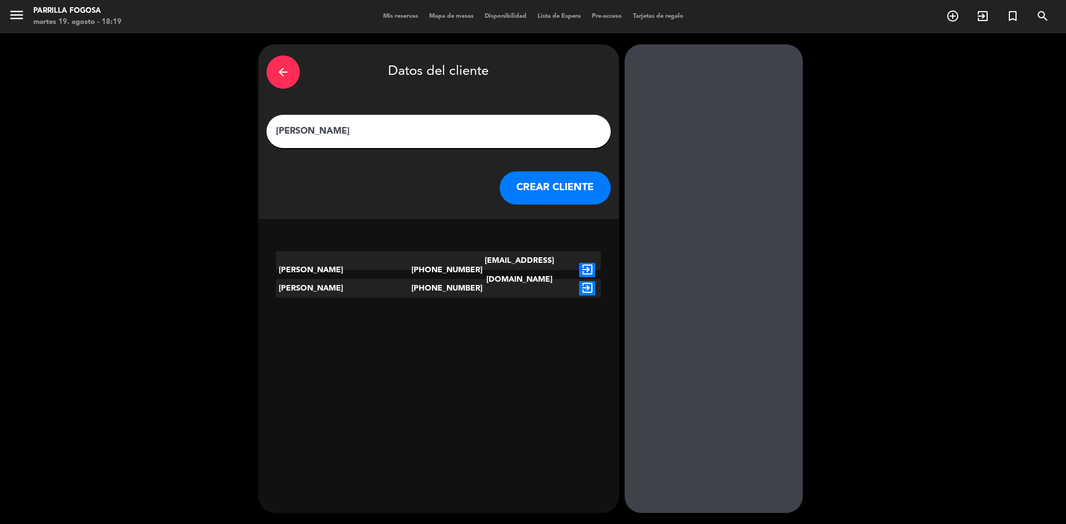
type input "[PERSON_NAME]"
click at [589, 263] on icon "exit_to_app" at bounding box center [587, 270] width 16 height 14
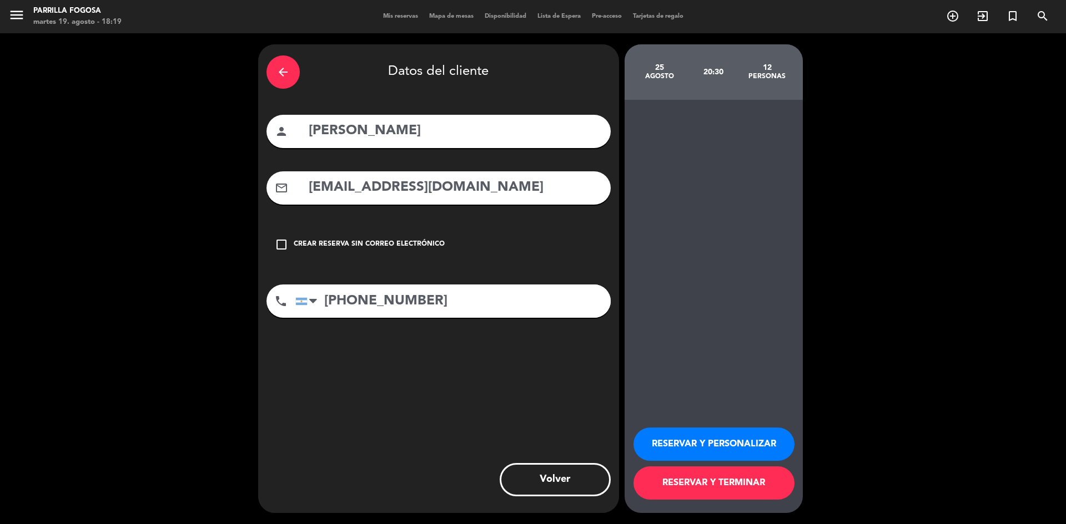
click at [713, 446] on button "RESERVAR Y PERSONALIZAR" at bounding box center [713, 444] width 161 height 33
